Goal: Information Seeking & Learning: Learn about a topic

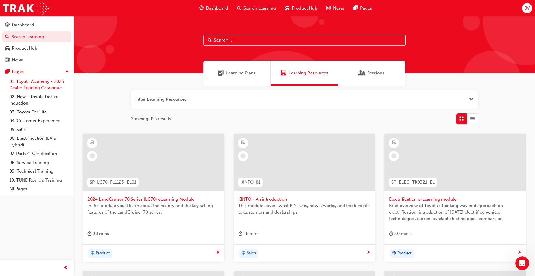
click at [34, 88] on link "01. Toyota Academy - 2025 Dealer Training Catalogue" at bounding box center [39, 84] width 64 height 15
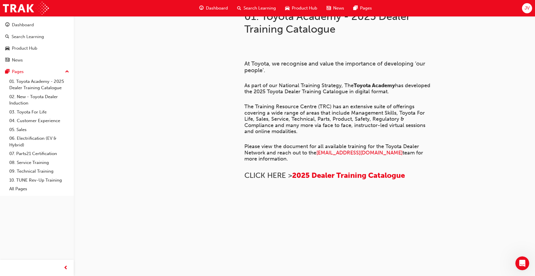
scroll to position [87, 0]
click at [337, 171] on span "2025 Dealer Training Catalogue" at bounding box center [348, 175] width 113 height 9
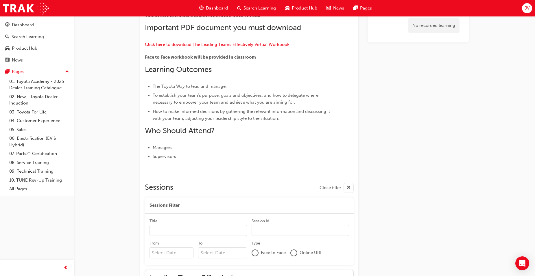
scroll to position [224, 0]
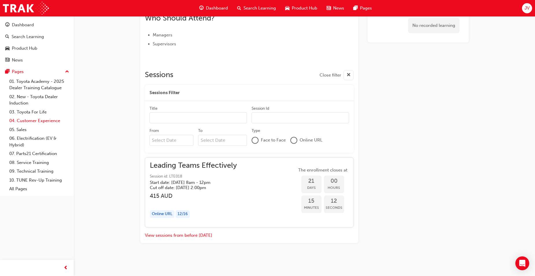
click at [35, 123] on link "04. Customer Experience" at bounding box center [39, 121] width 64 height 9
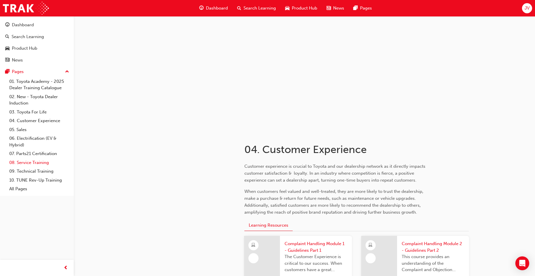
click at [38, 165] on link "08. Service Training" at bounding box center [39, 162] width 64 height 9
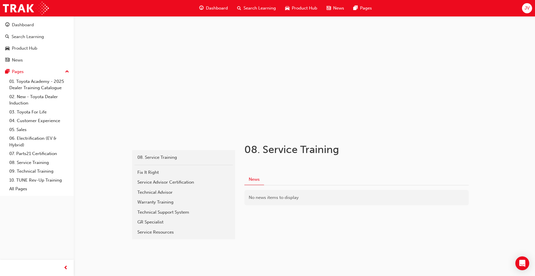
scroll to position [1, 0]
click at [148, 170] on div "Fix It Right" at bounding box center [183, 172] width 93 height 7
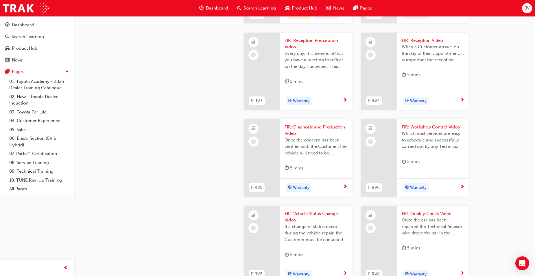
scroll to position [347, 0]
click at [320, 50] on span "FIR: Reception Preparation Video" at bounding box center [316, 43] width 63 height 13
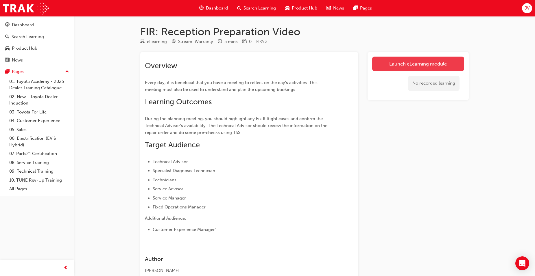
click at [398, 64] on link "Launch eLearning module" at bounding box center [418, 64] width 92 height 14
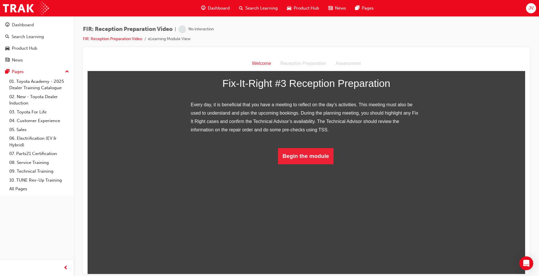
scroll to position [25, 0]
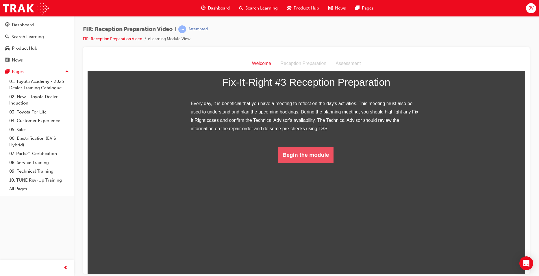
click at [306, 163] on button "Begin the module" at bounding box center [306, 155] width 56 height 16
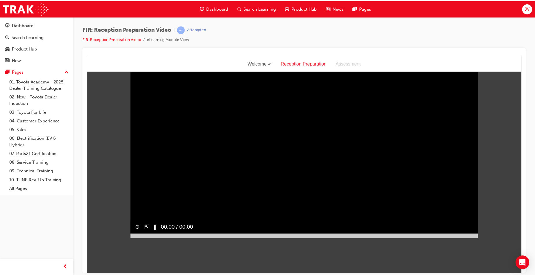
scroll to position [14, 0]
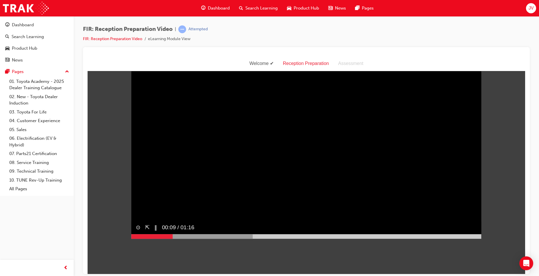
click at [154, 232] on button "‖" at bounding box center [155, 228] width 3 height 8
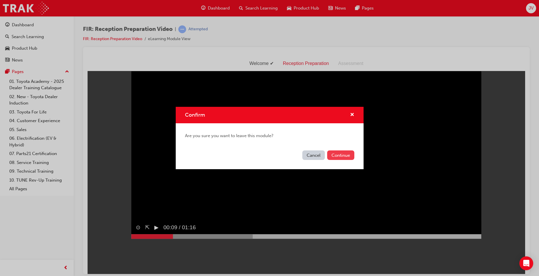
click at [346, 156] on button "Continue" at bounding box center [340, 156] width 27 height 10
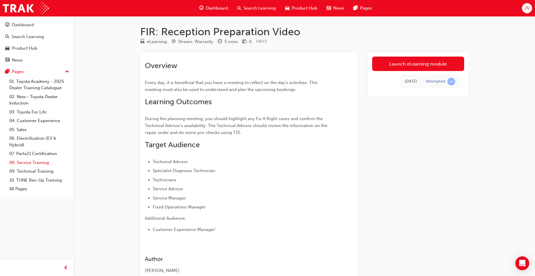
click at [42, 163] on link "08. Service Training" at bounding box center [39, 162] width 64 height 9
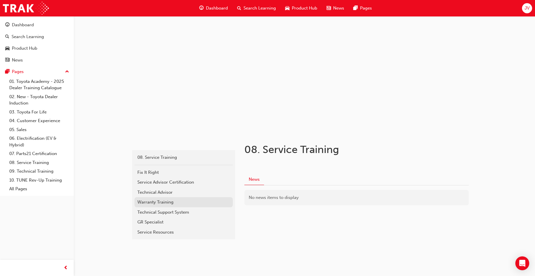
click at [165, 200] on div "Warranty Training" at bounding box center [183, 202] width 93 height 7
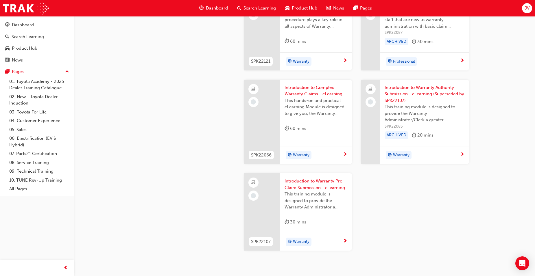
scroll to position [497, 0]
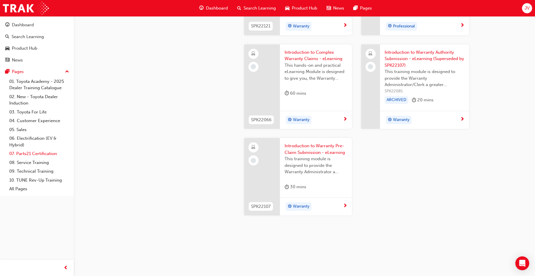
click at [35, 150] on link "07. Parts21 Certification" at bounding box center [39, 154] width 64 height 9
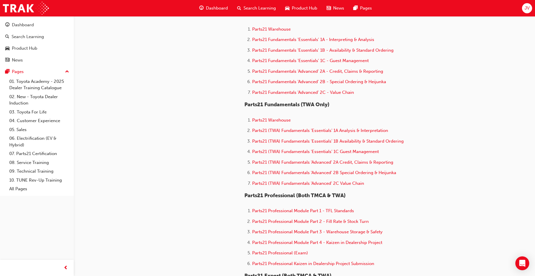
scroll to position [231, 0]
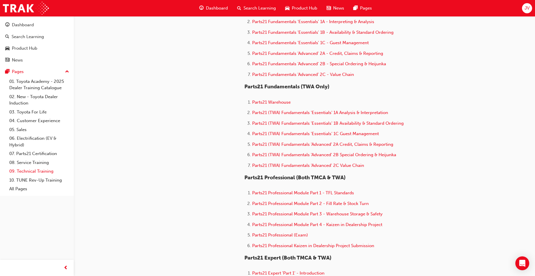
click at [33, 170] on link "09. Technical Training" at bounding box center [39, 171] width 64 height 9
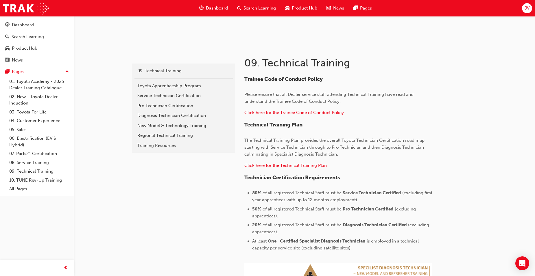
scroll to position [116, 0]
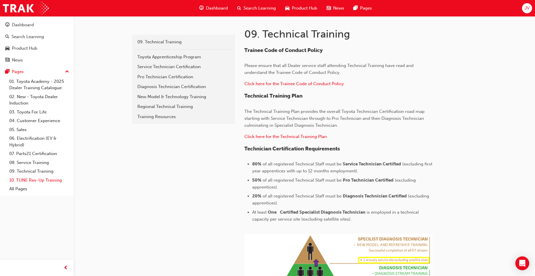
click at [33, 180] on link "10. TUNE Rev-Up Training" at bounding box center [39, 180] width 64 height 9
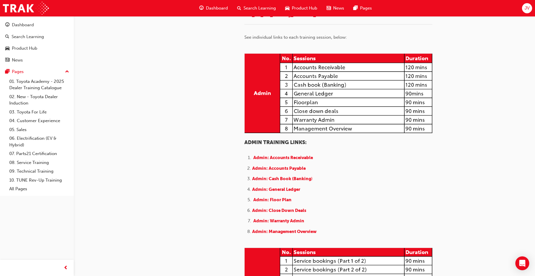
scroll to position [70, 0]
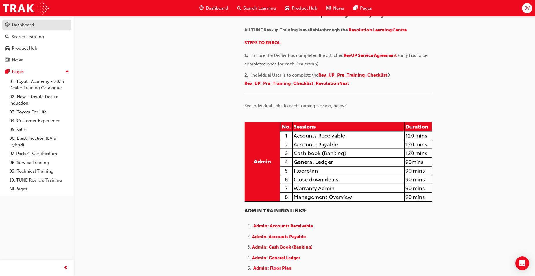
click at [23, 25] on div "Dashboard" at bounding box center [23, 25] width 22 height 7
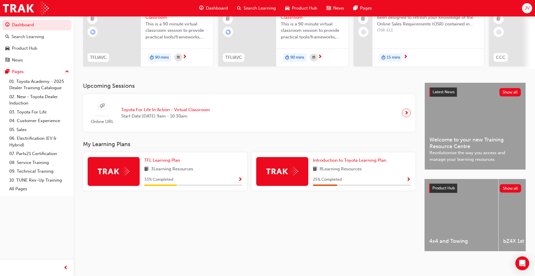
scroll to position [69, 0]
click at [35, 114] on link "03. Toyota For Life" at bounding box center [39, 112] width 64 height 9
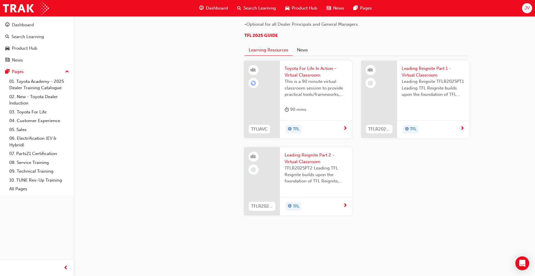
scroll to position [602, 0]
